Goal: Download file/media

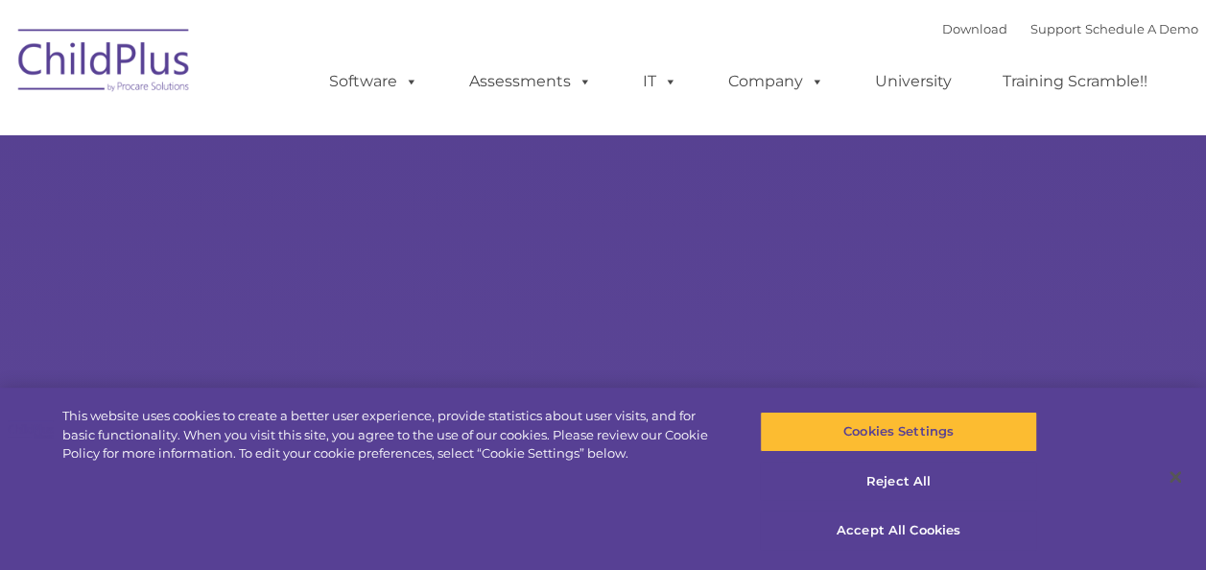
select select "MEDIUM"
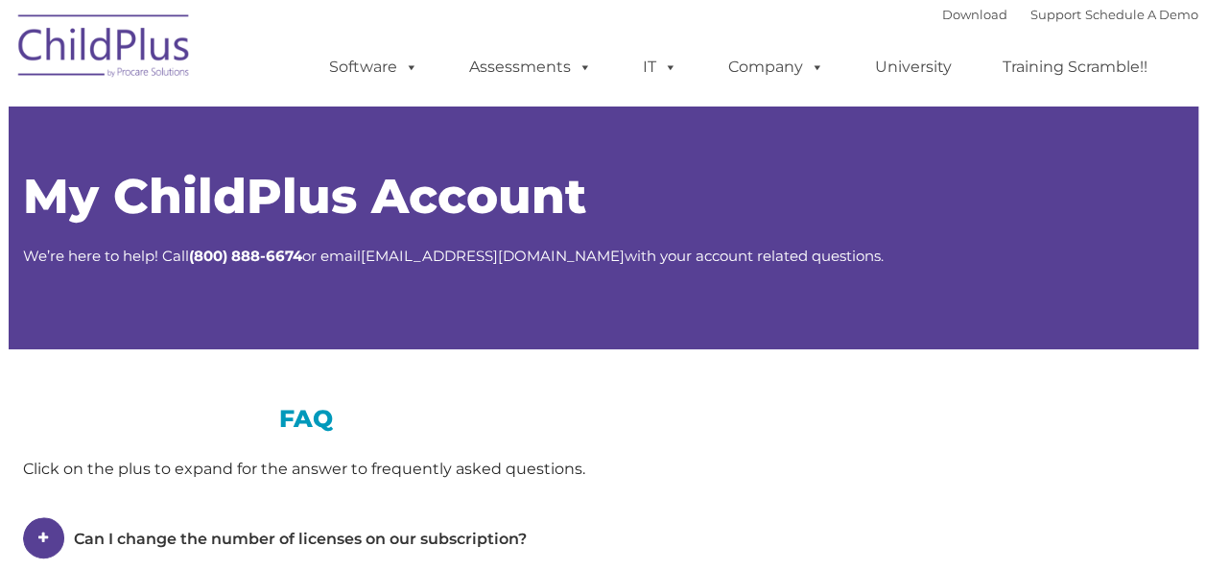
type input ""
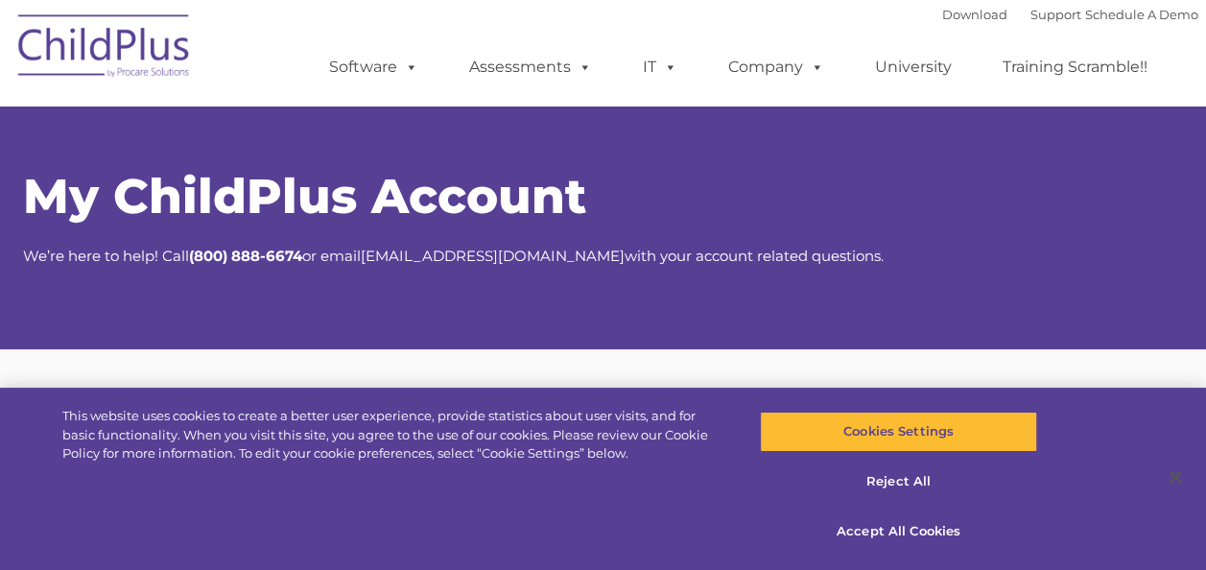
select select "MEDIUM"
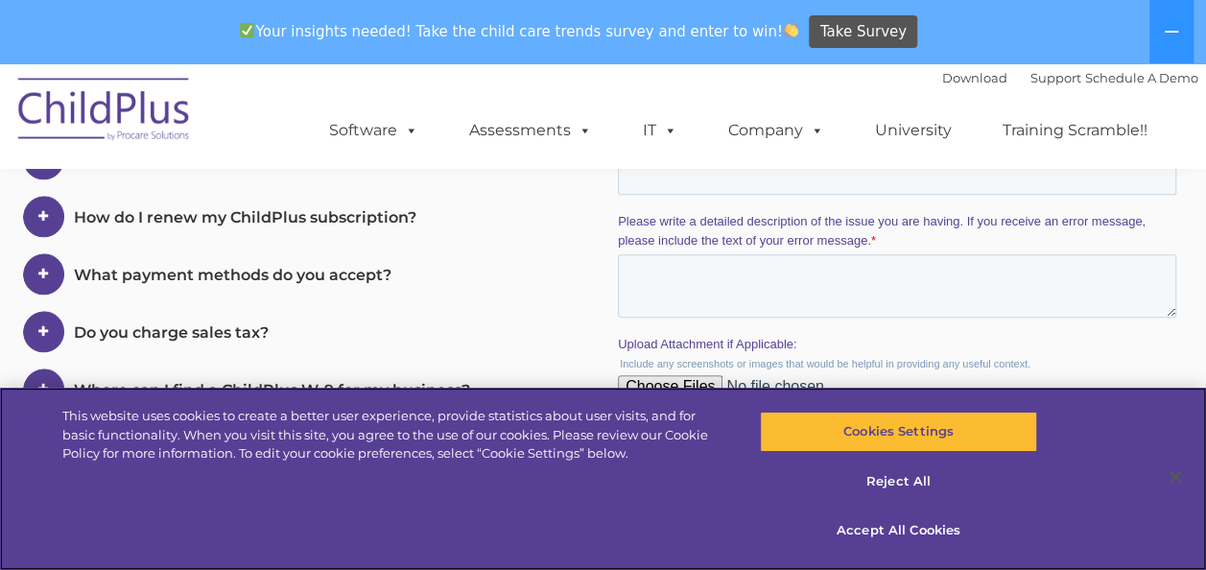
scroll to position [856, 0]
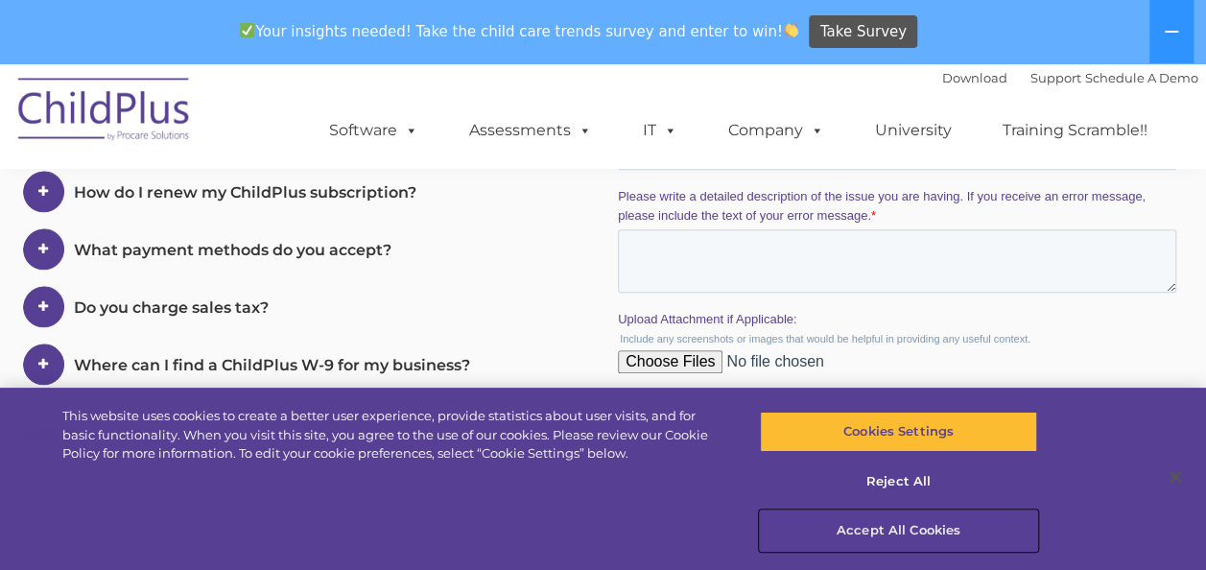
click at [894, 531] on button "Accept All Cookies" at bounding box center [898, 530] width 277 height 40
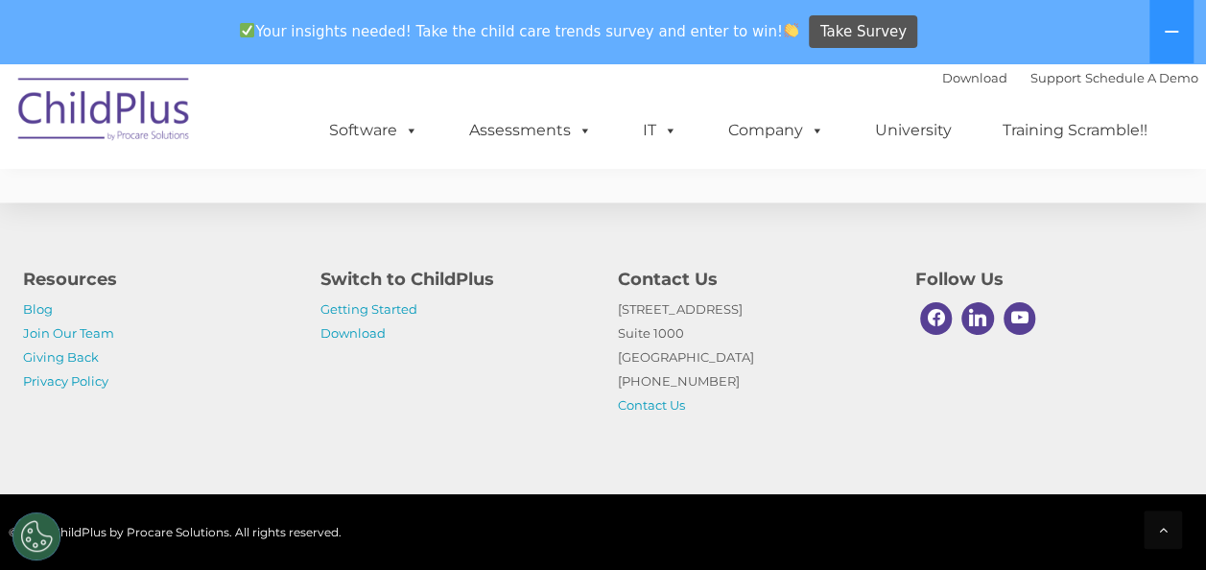
scroll to position [1286, 0]
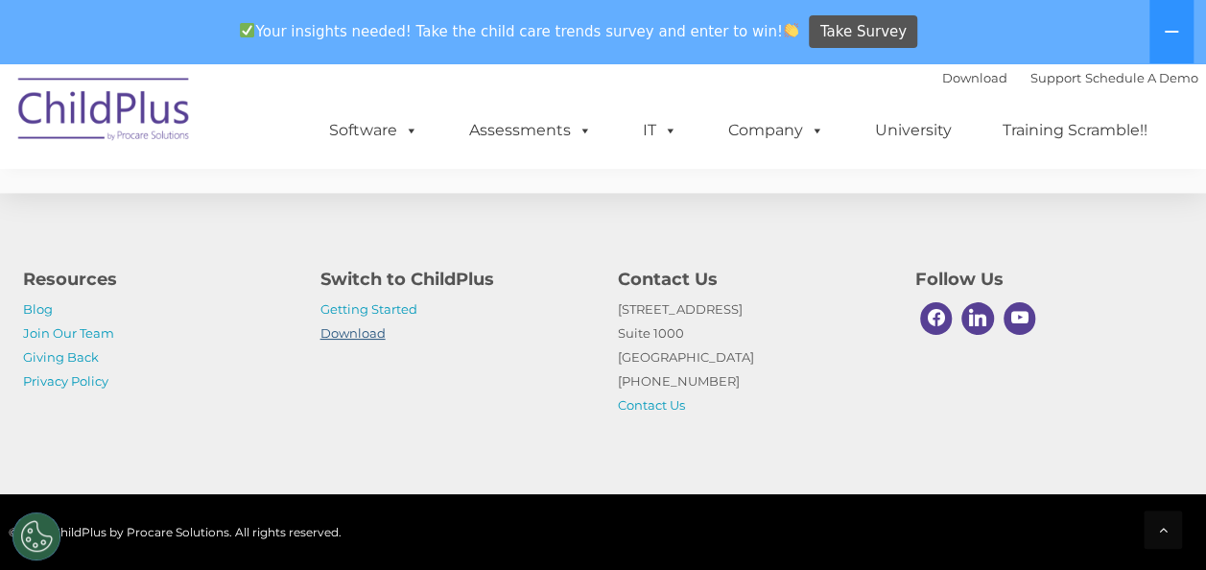
click at [370, 334] on link "Download" at bounding box center [352, 332] width 65 height 15
